Goal: Task Accomplishment & Management: Use online tool/utility

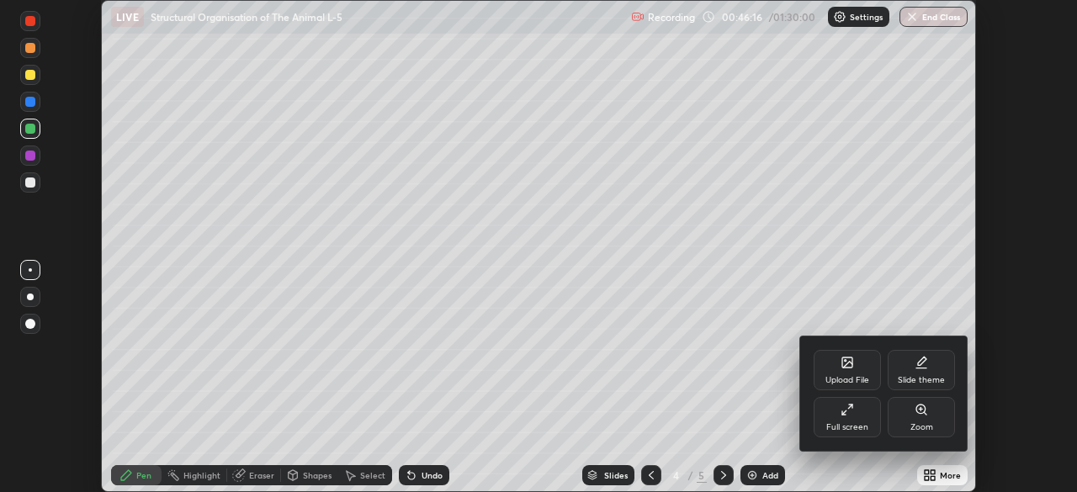
click at [845, 411] on icon at bounding box center [847, 409] width 13 height 13
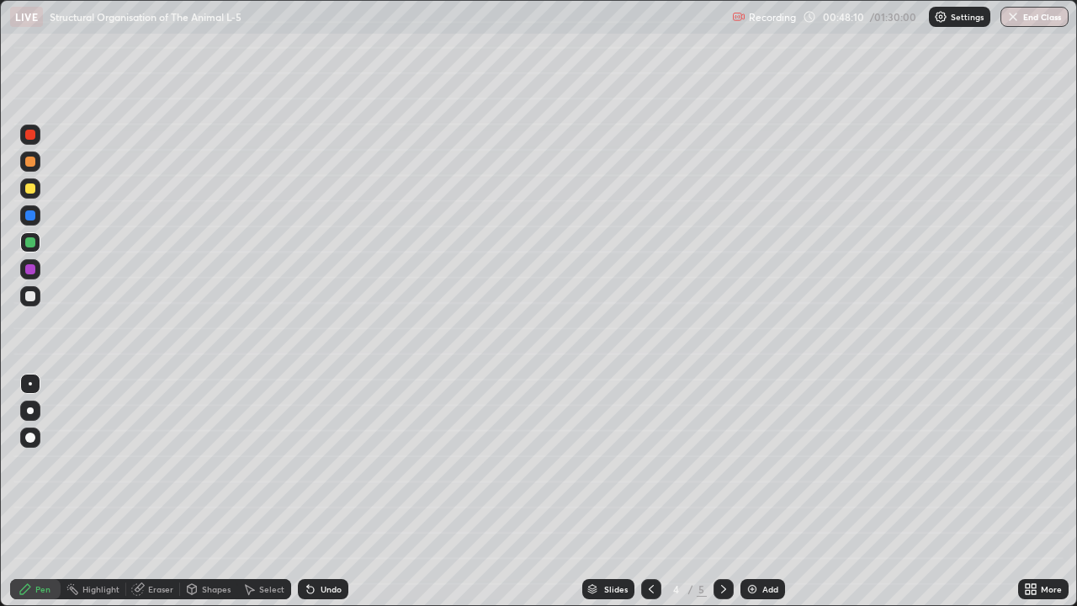
click at [1047, 492] on div "More" at bounding box center [1051, 589] width 21 height 8
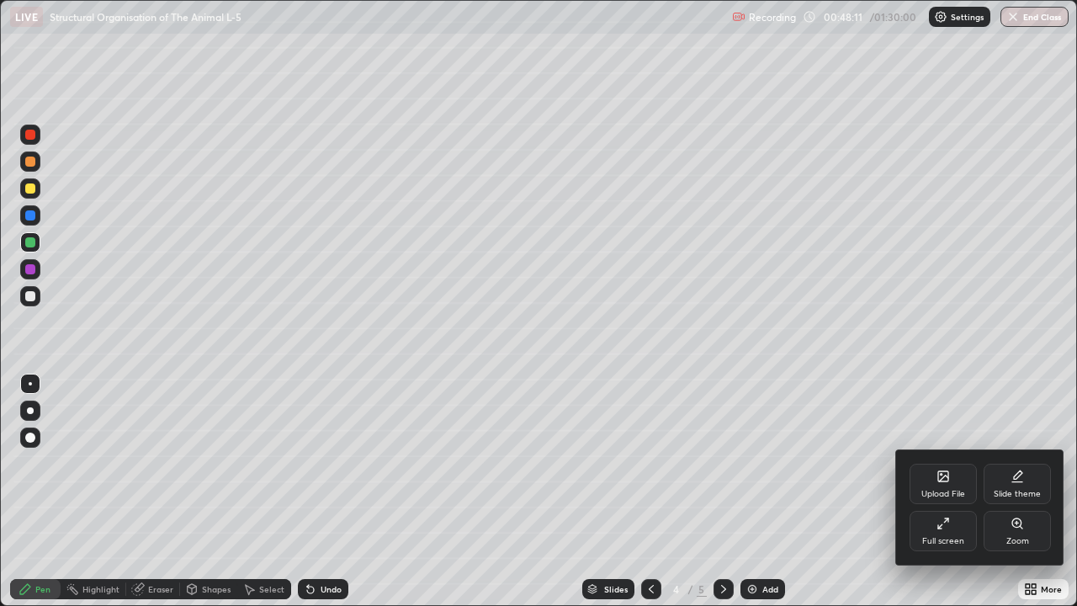
click at [971, 400] on div at bounding box center [538, 303] width 1077 height 606
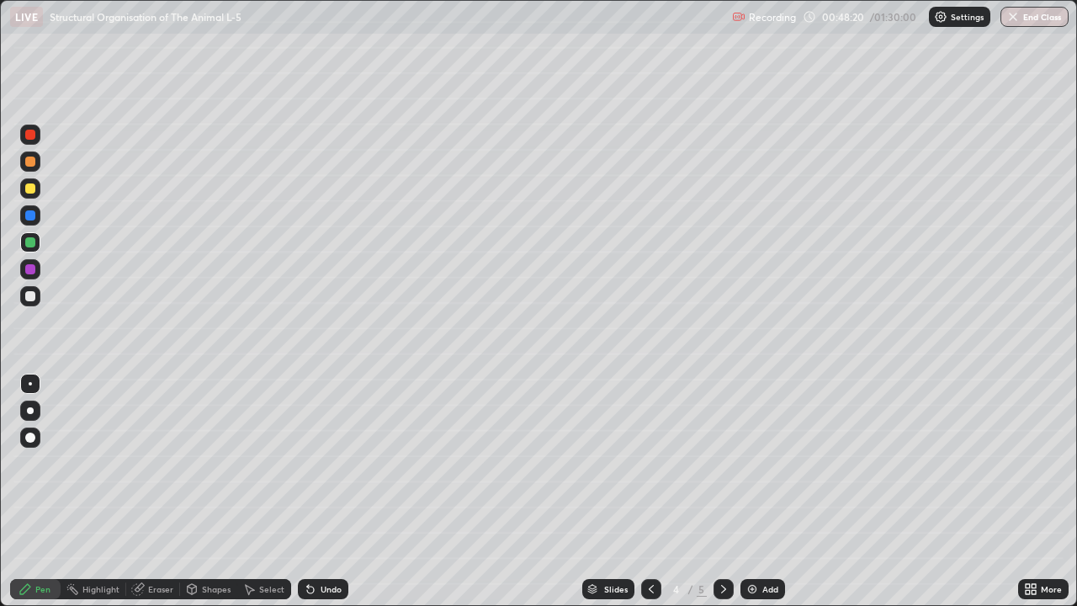
click at [1051, 16] on button "End Class" at bounding box center [1035, 17] width 68 height 20
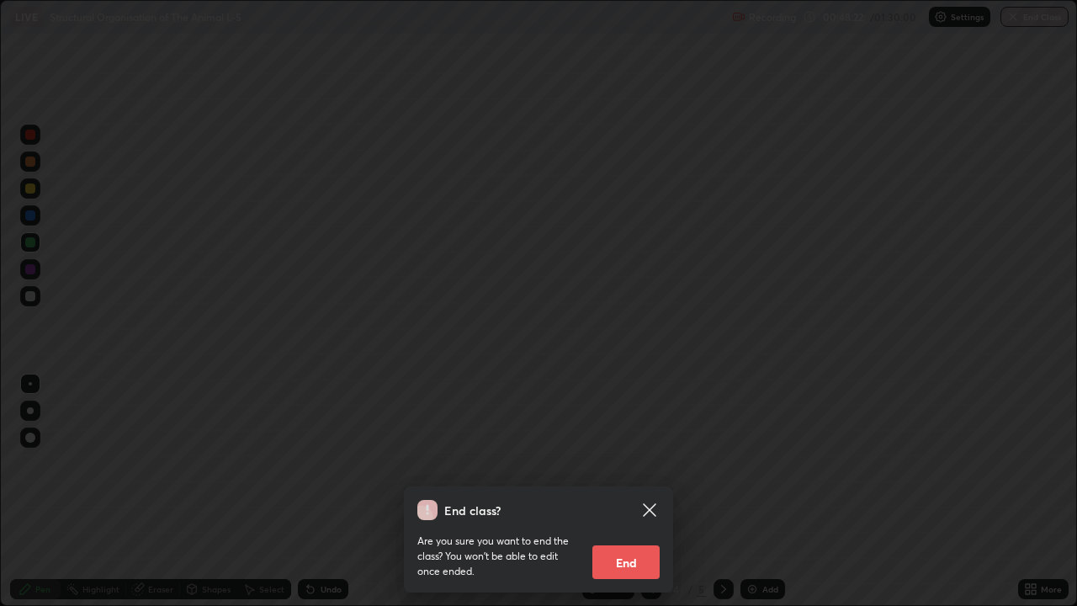
click at [641, 492] on button "End" at bounding box center [626, 562] width 67 height 34
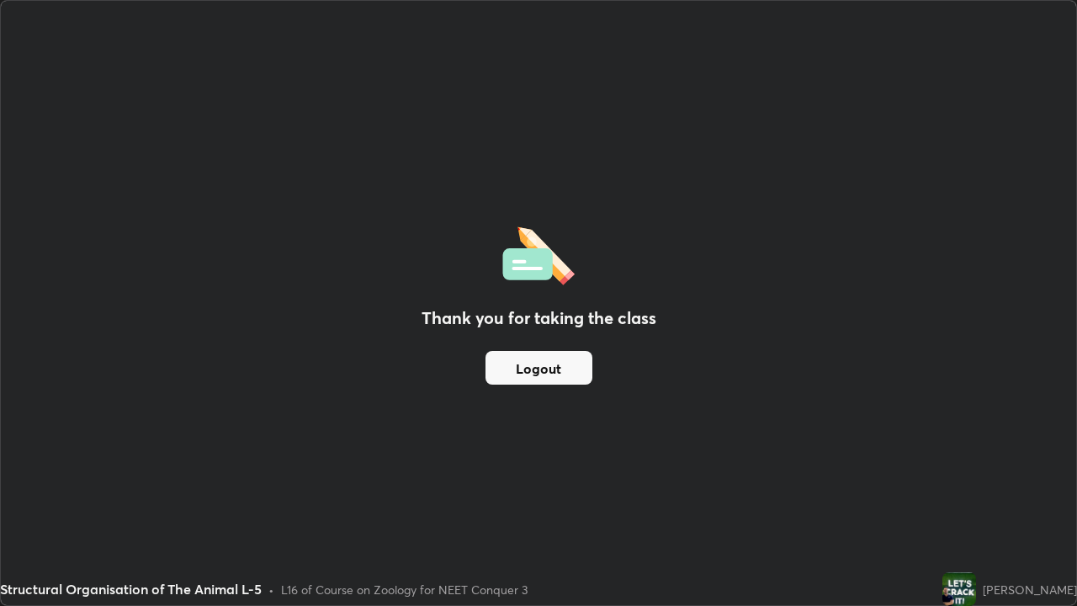
click at [557, 367] on button "Logout" at bounding box center [539, 368] width 107 height 34
click at [514, 370] on button "Logout" at bounding box center [539, 368] width 107 height 34
click at [503, 366] on button "Logout" at bounding box center [539, 368] width 107 height 34
click at [510, 363] on button "Logout" at bounding box center [539, 368] width 107 height 34
click at [532, 365] on button "Logout" at bounding box center [539, 368] width 107 height 34
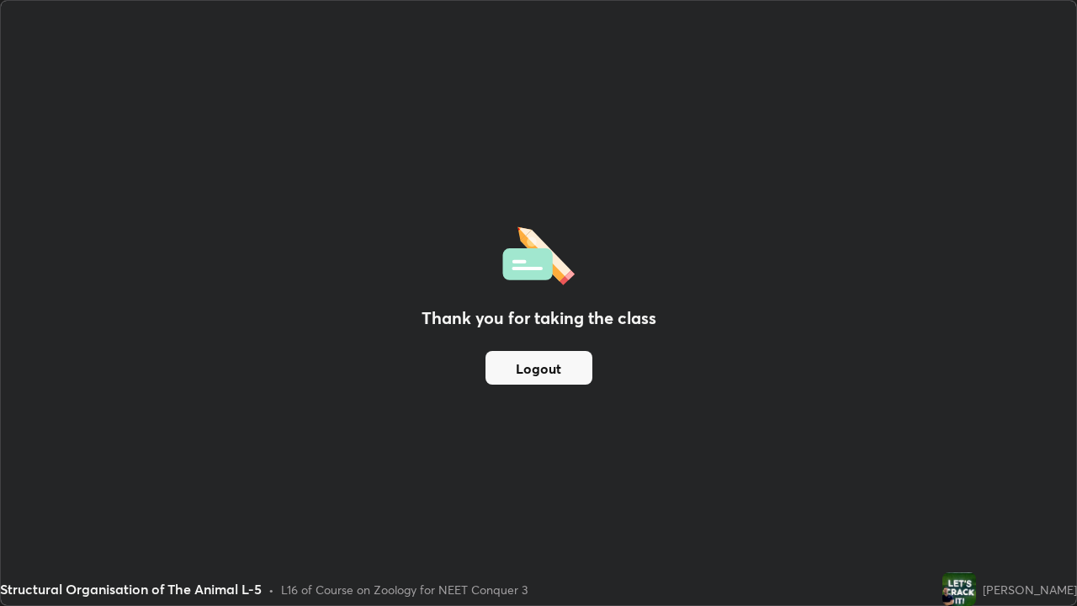
click at [561, 371] on button "Logout" at bounding box center [539, 368] width 107 height 34
click at [375, 90] on div "Thank you for taking the class Logout" at bounding box center [539, 303] width 1076 height 604
click at [379, 92] on div "Thank you for taking the class Logout" at bounding box center [539, 303] width 1076 height 604
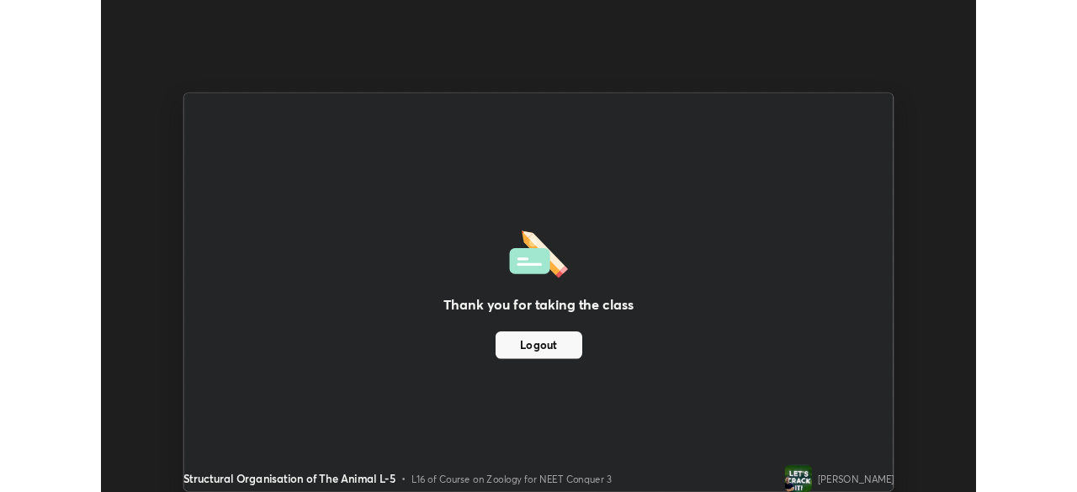
scroll to position [83674, 83089]
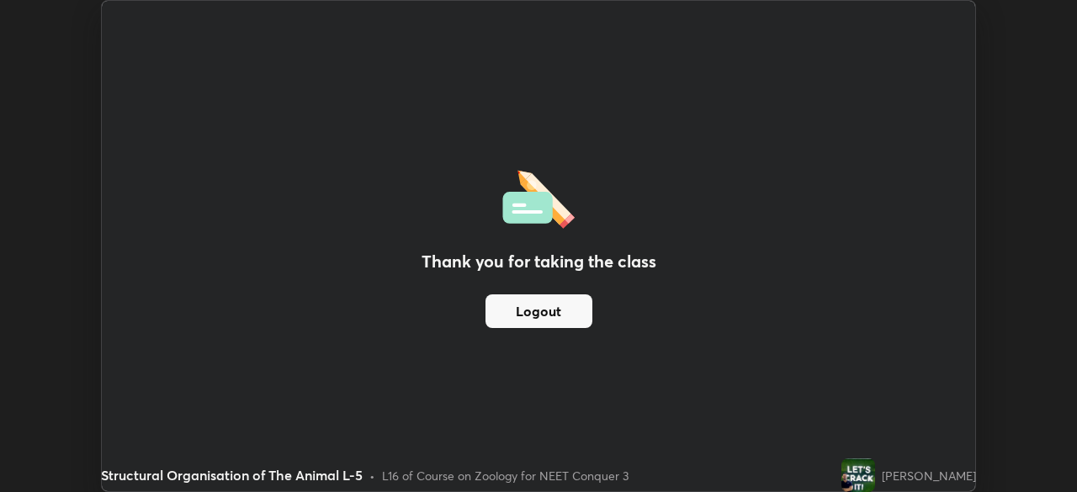
click at [779, 215] on div "Thank you for taking the class Logout" at bounding box center [539, 246] width 874 height 491
